Goal: Check status: Check status

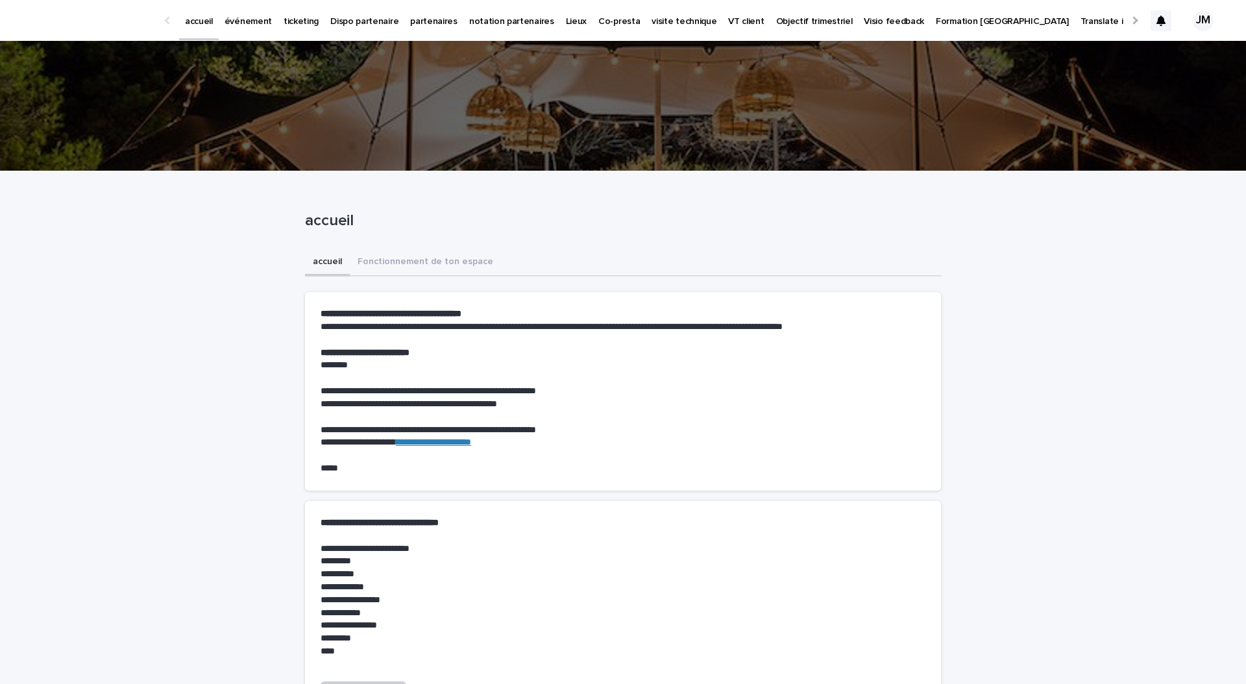
click at [289, 19] on p "ticketing" at bounding box center [300, 13] width 35 height 27
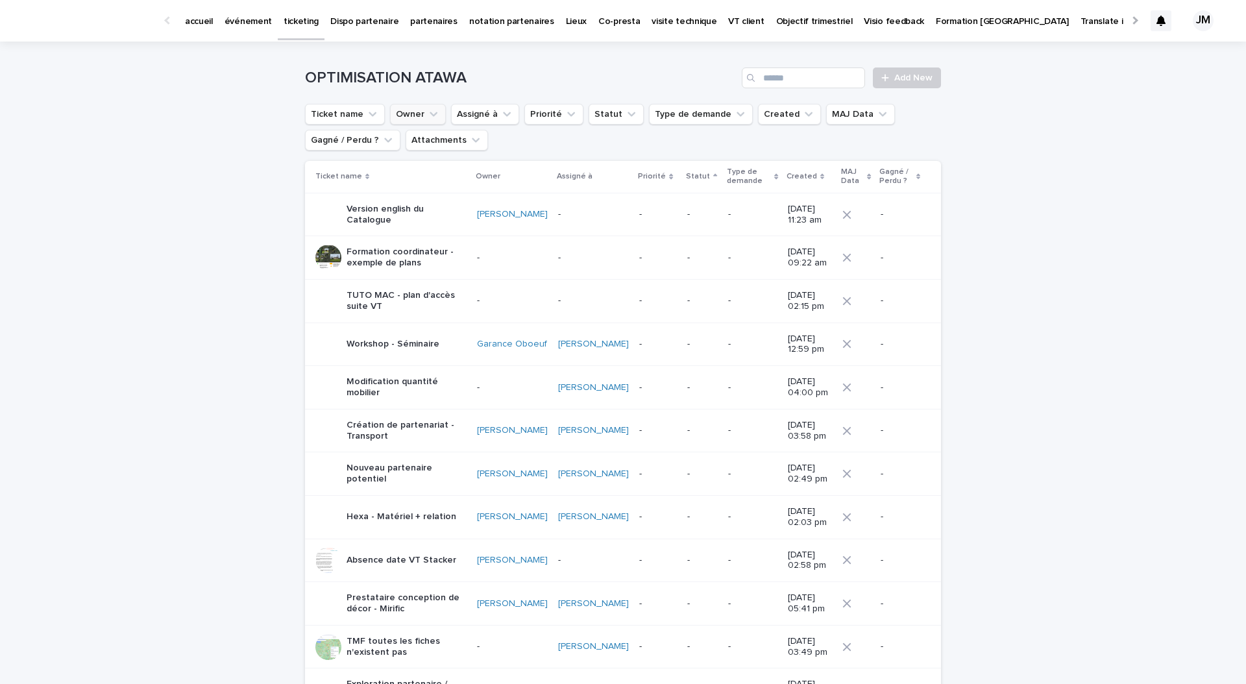
click at [408, 116] on button "Owner" at bounding box center [418, 114] width 56 height 21
type input "******"
click at [422, 194] on p "[PERSON_NAME]" at bounding box center [469, 197] width 138 height 9
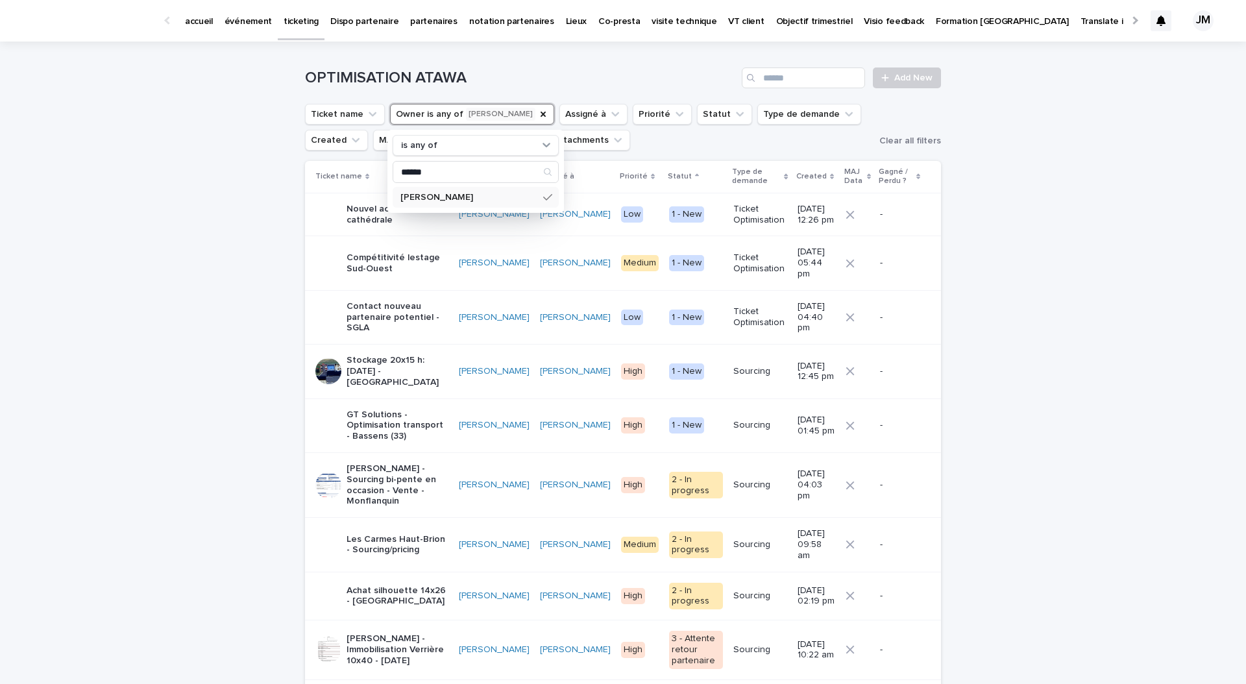
click at [381, 409] on p "GT Solutions - Optimisation transport - Bassens (33)" at bounding box center [397, 425] width 102 height 32
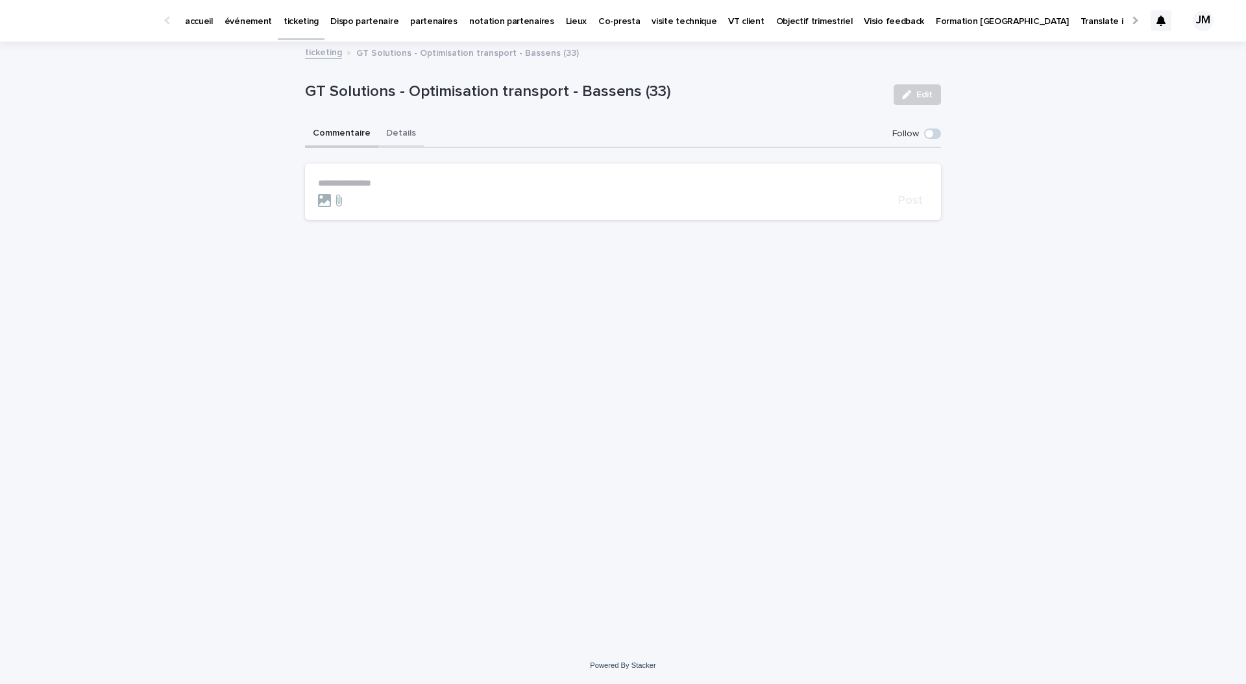
click at [392, 138] on button "Details" at bounding box center [400, 134] width 45 height 27
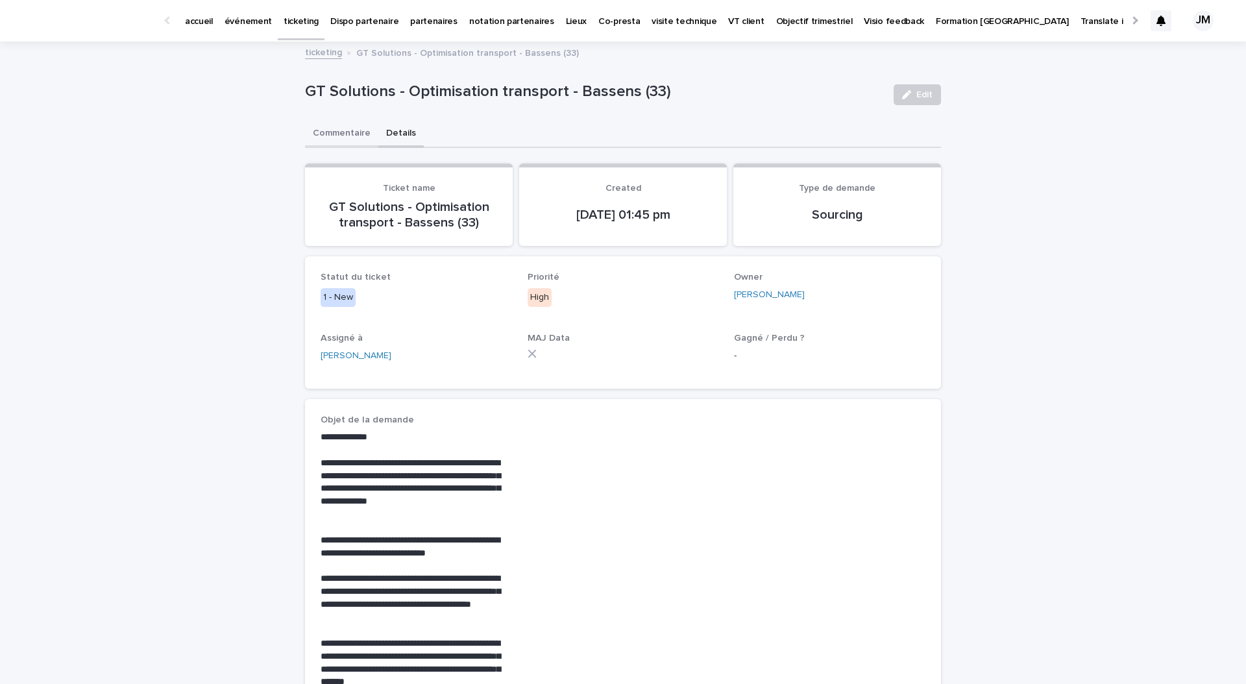
click at [326, 144] on button "Commentaire" at bounding box center [341, 134] width 73 height 27
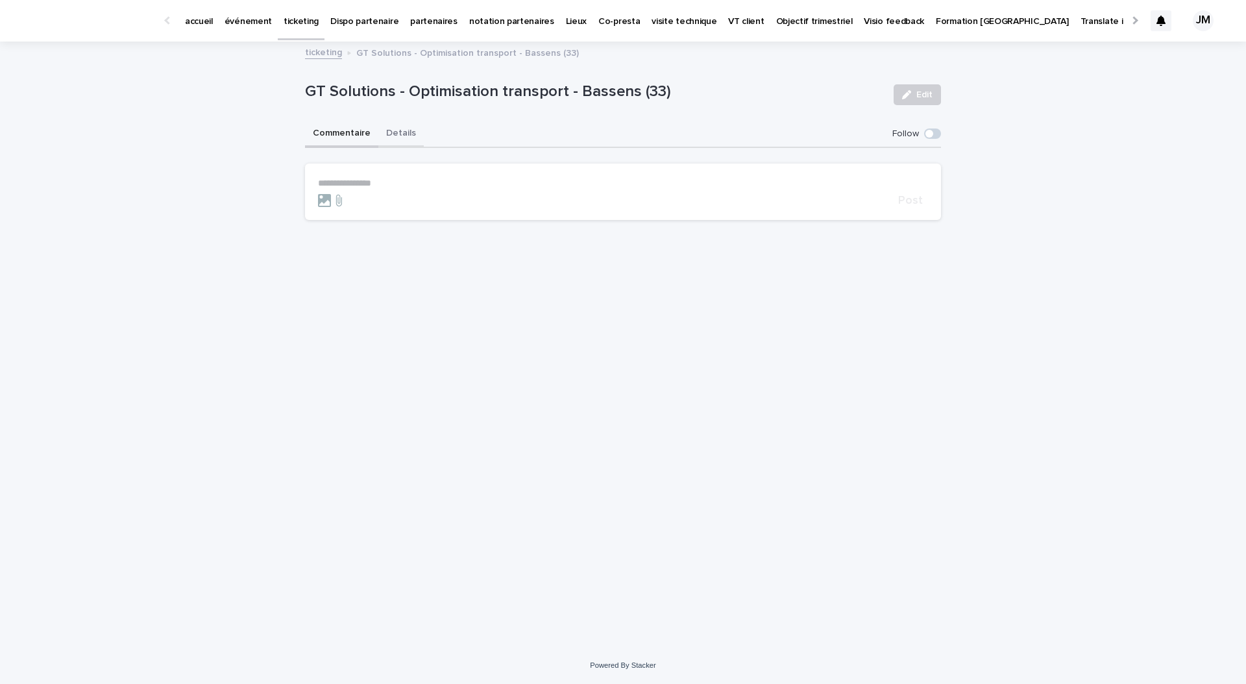
click at [415, 134] on button "Details" at bounding box center [400, 134] width 45 height 27
